Goal: Information Seeking & Learning: Check status

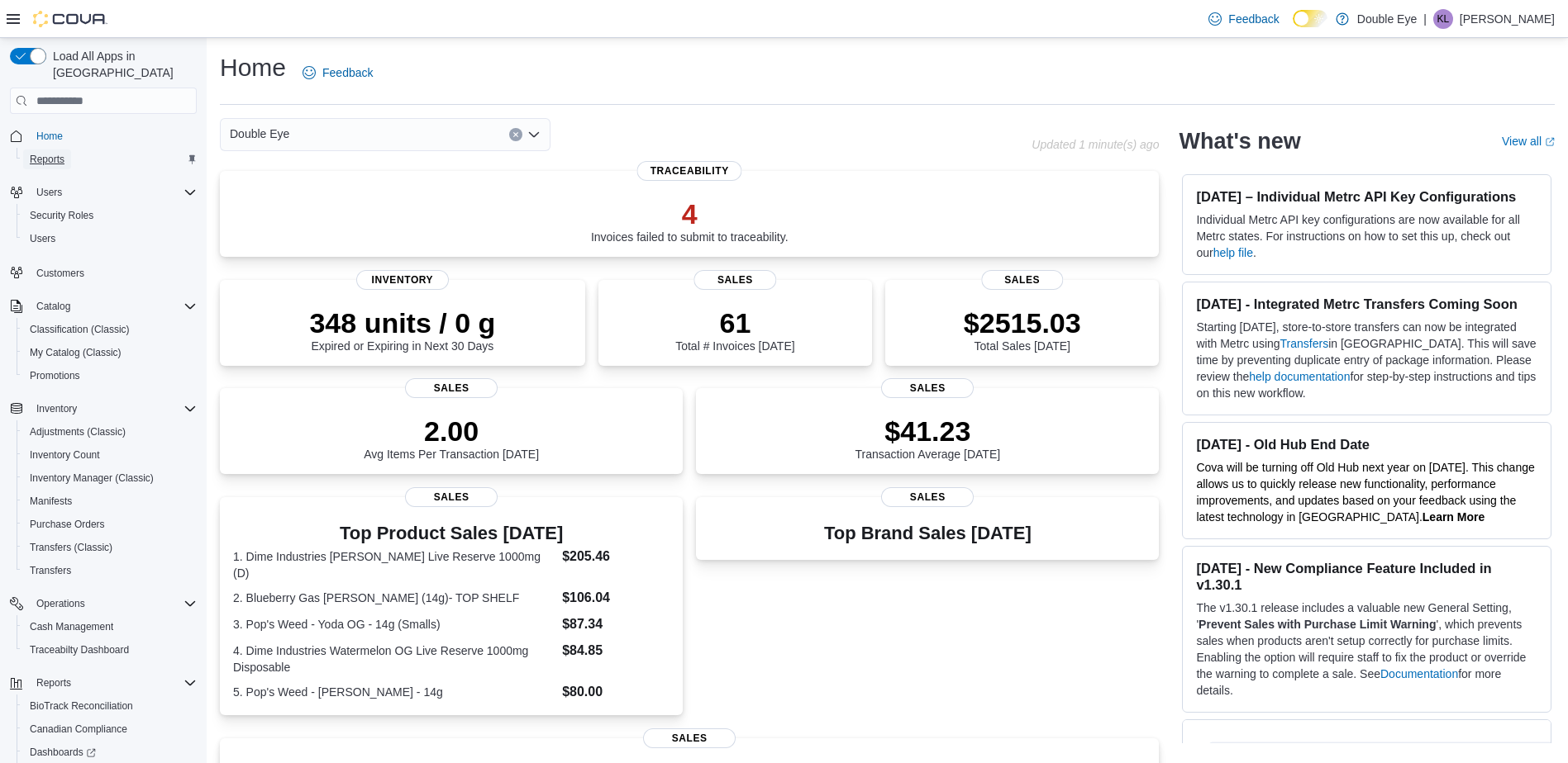
click at [65, 150] on link "Reports" at bounding box center [47, 159] width 48 height 20
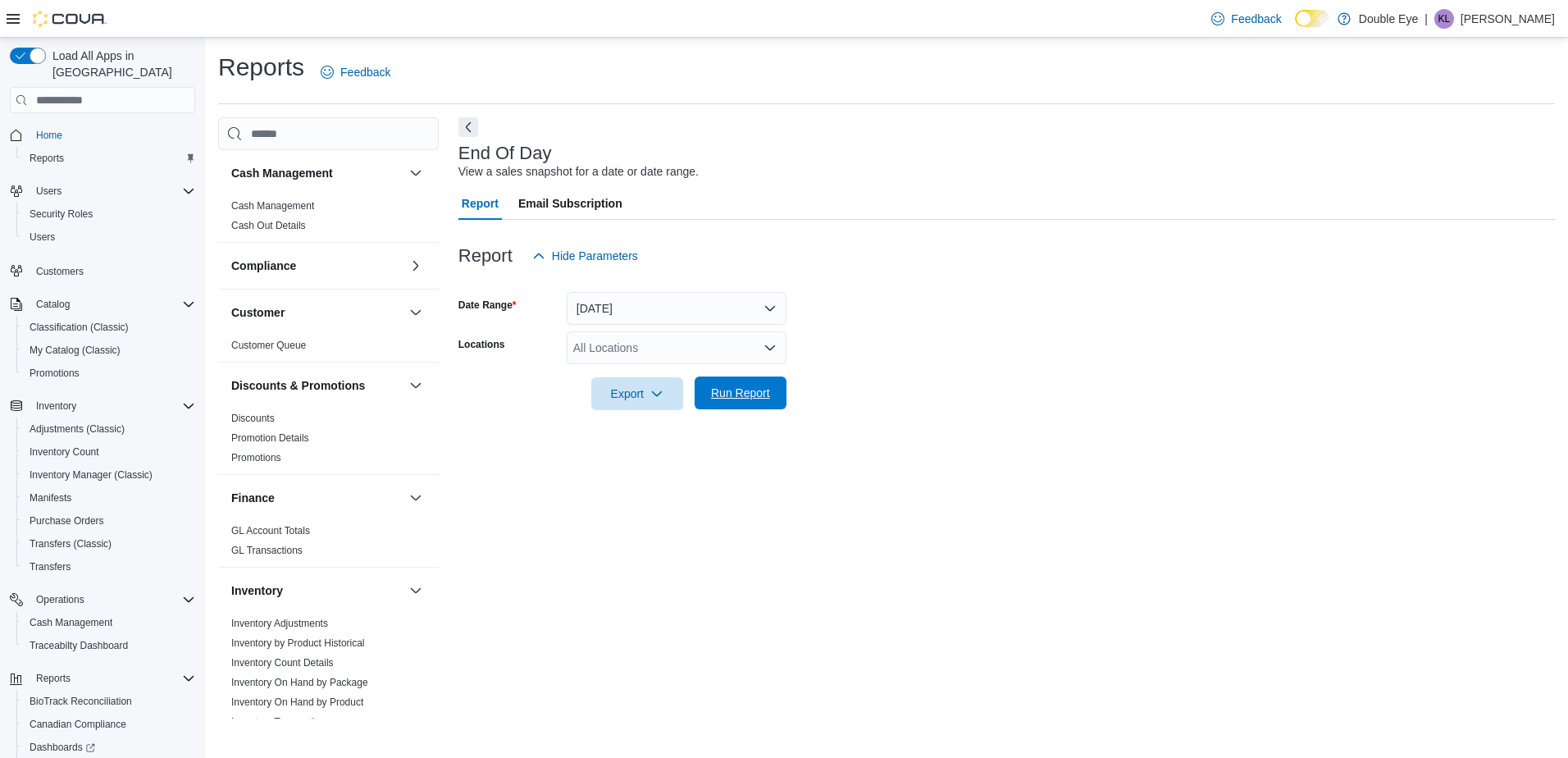
click at [760, 392] on span "Run Report" at bounding box center [740, 392] width 59 height 16
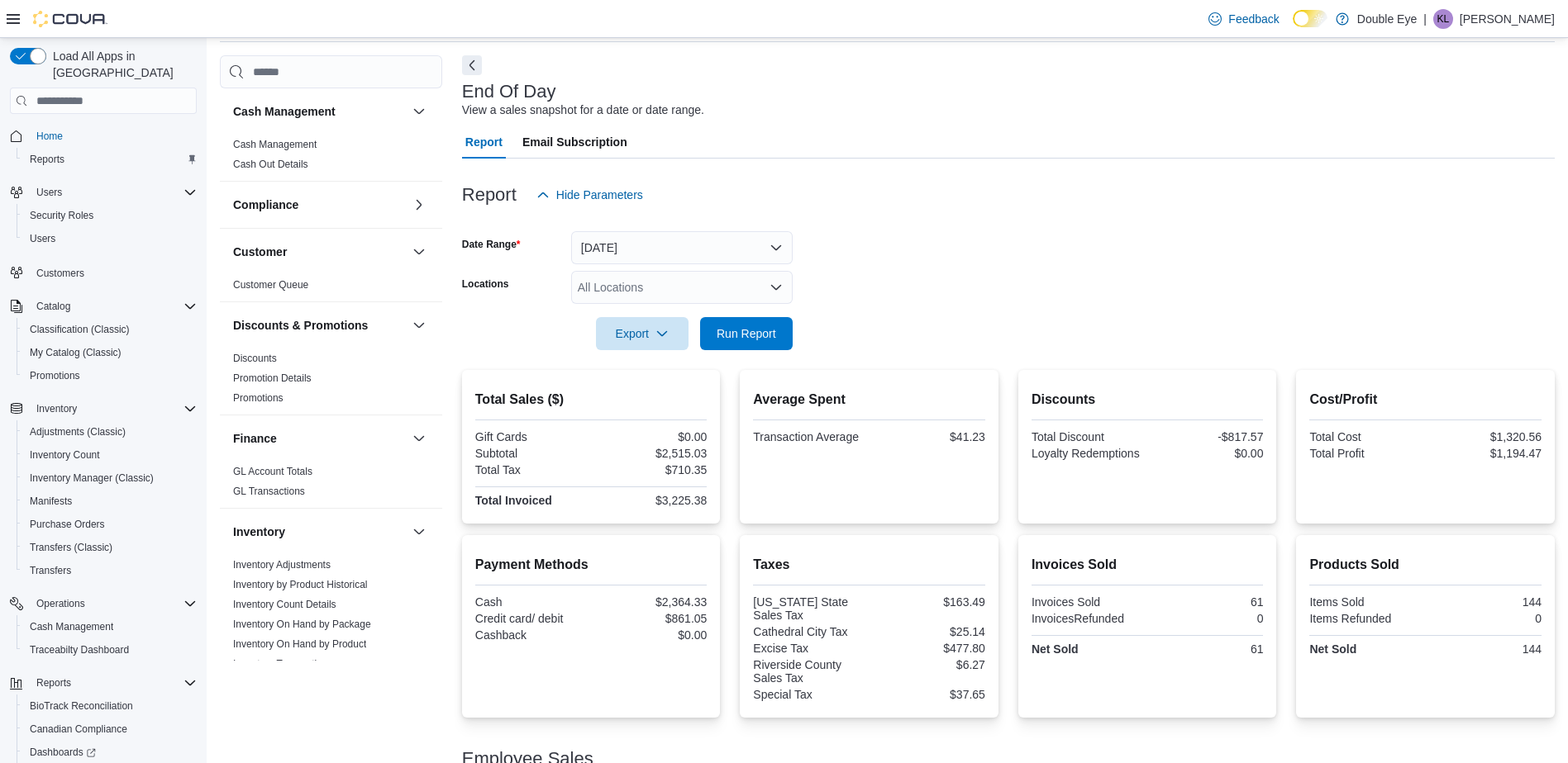
scroll to position [189, 0]
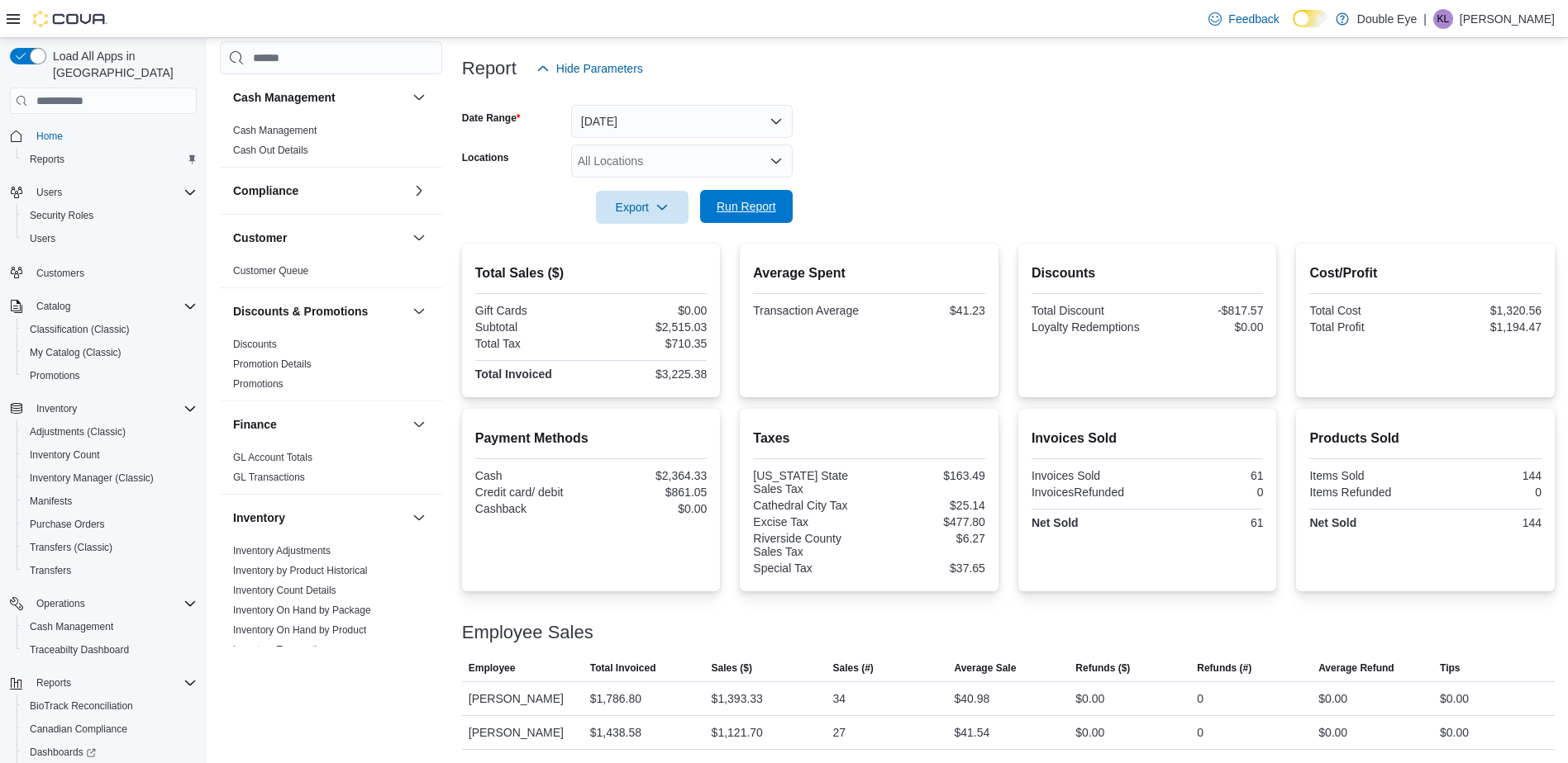
click at [733, 215] on span "Run Report" at bounding box center [746, 206] width 59 height 16
